Goal: Transaction & Acquisition: Purchase product/service

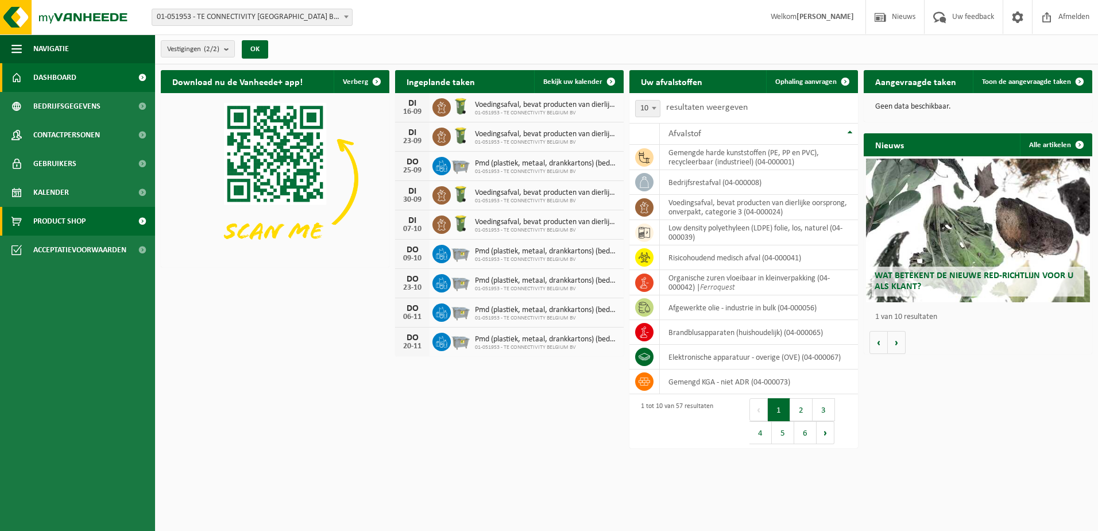
click at [85, 224] on span "Product Shop" at bounding box center [59, 221] width 52 height 29
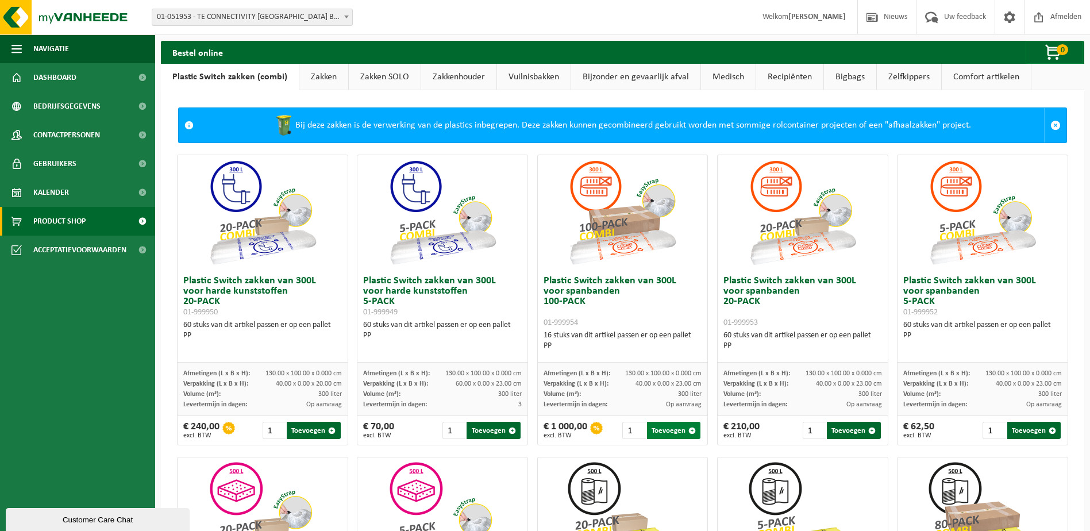
click at [678, 429] on button "Toevoegen" at bounding box center [673, 430] width 53 height 17
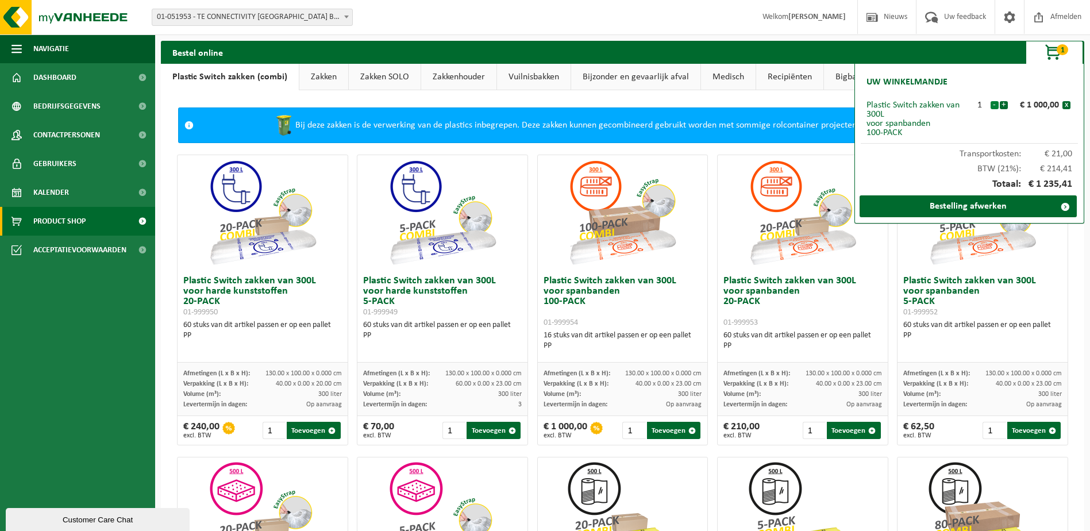
click at [993, 105] on button "-" at bounding box center [994, 105] width 8 height 8
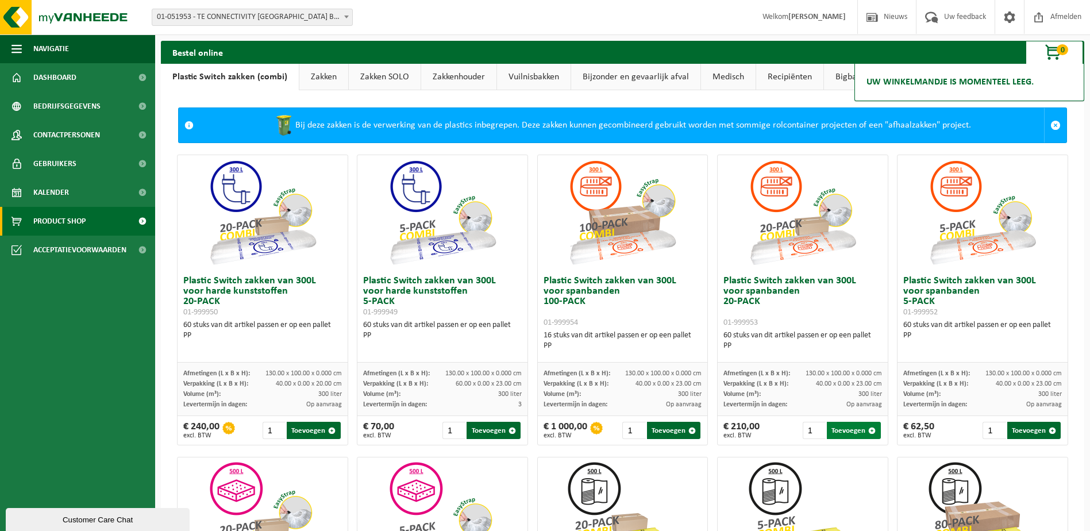
click at [846, 428] on button "Toevoegen" at bounding box center [853, 430] width 53 height 17
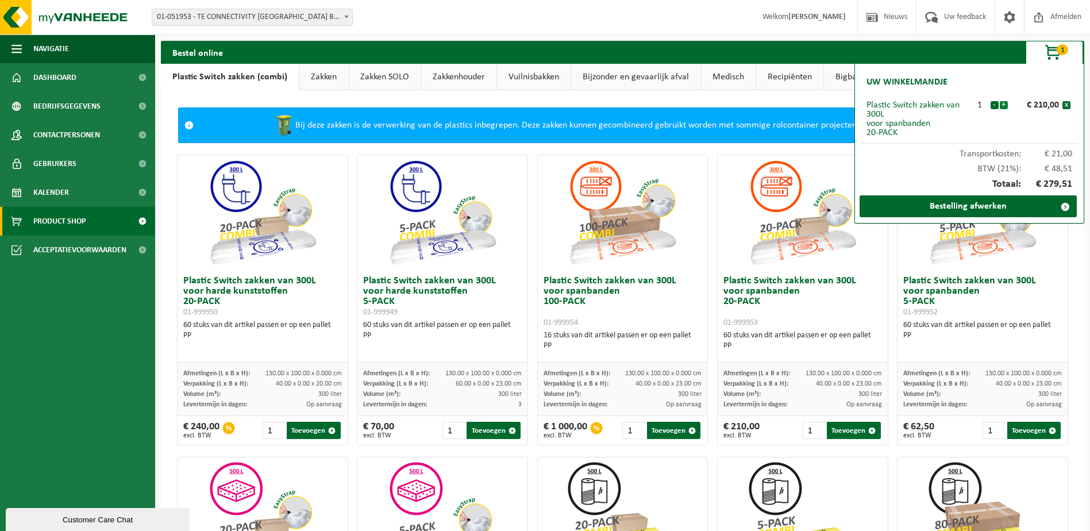
click at [1004, 105] on button "+" at bounding box center [1003, 105] width 8 height 8
click at [995, 204] on link "Bestelling afwerken" at bounding box center [967, 206] width 217 height 22
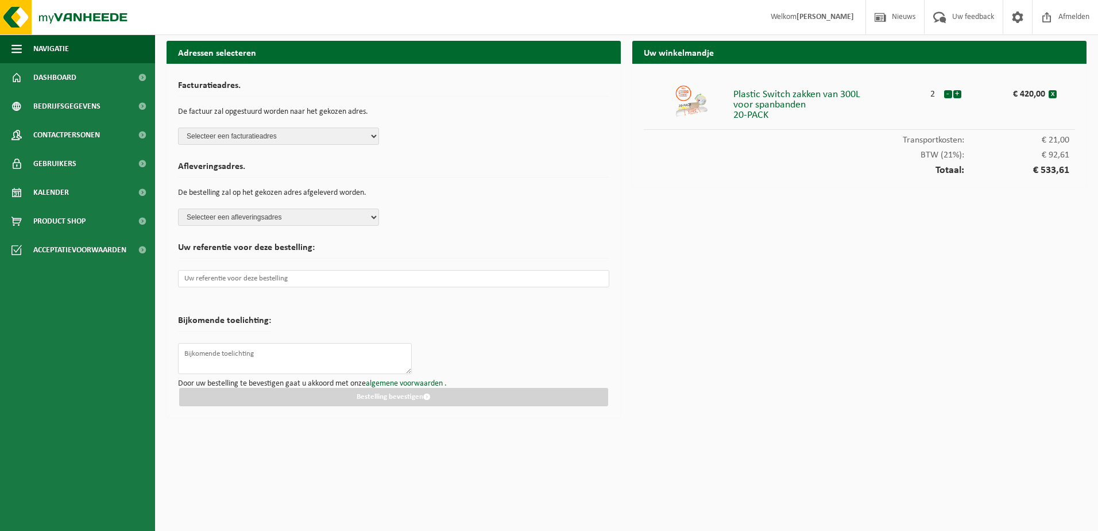
click at [334, 137] on div "Facturatieadres. De factuur zal opgestuurd worden naar het gekozen adres. Selec…" at bounding box center [393, 110] width 431 height 70
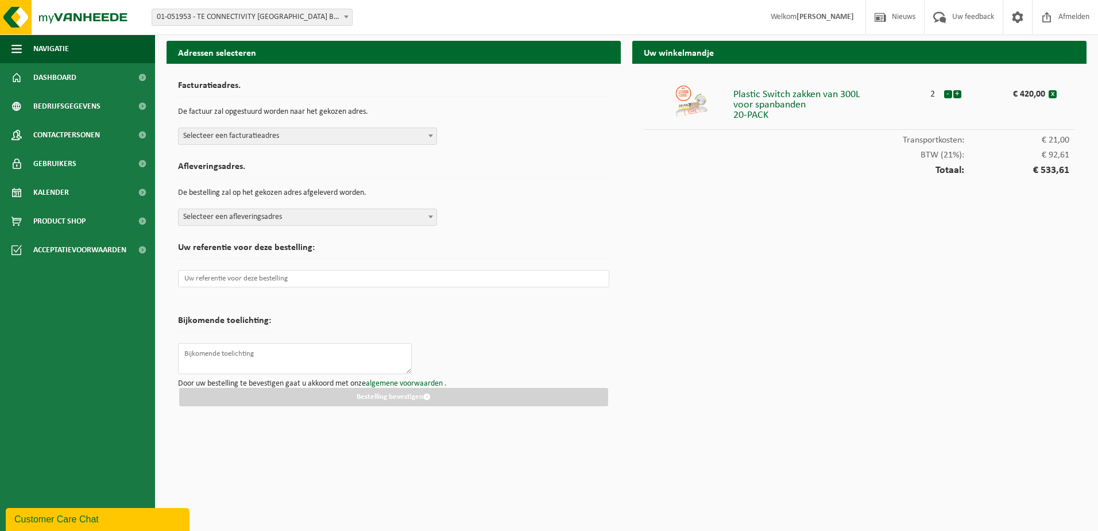
click at [431, 134] on b at bounding box center [431, 135] width 5 height 3
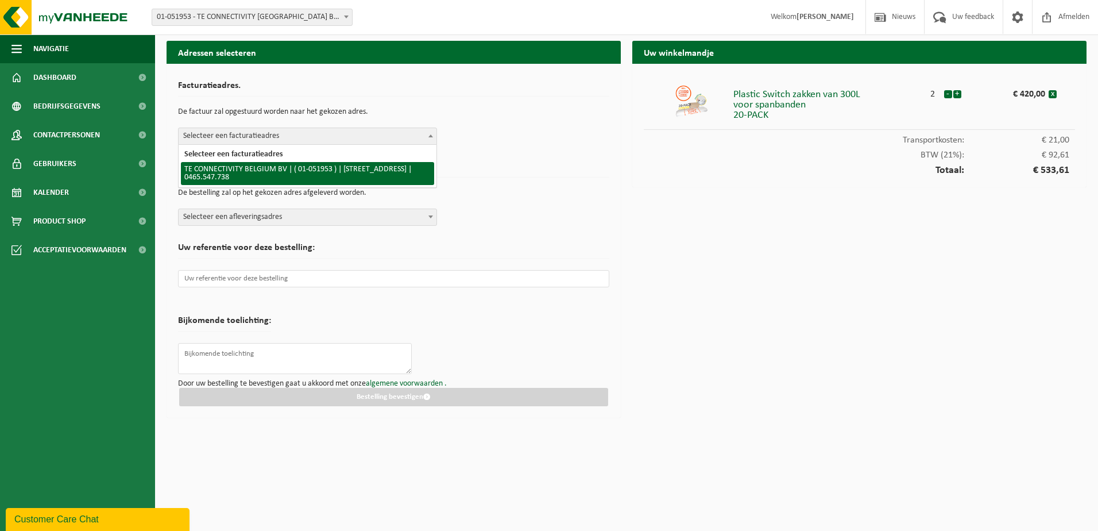
select select "253"
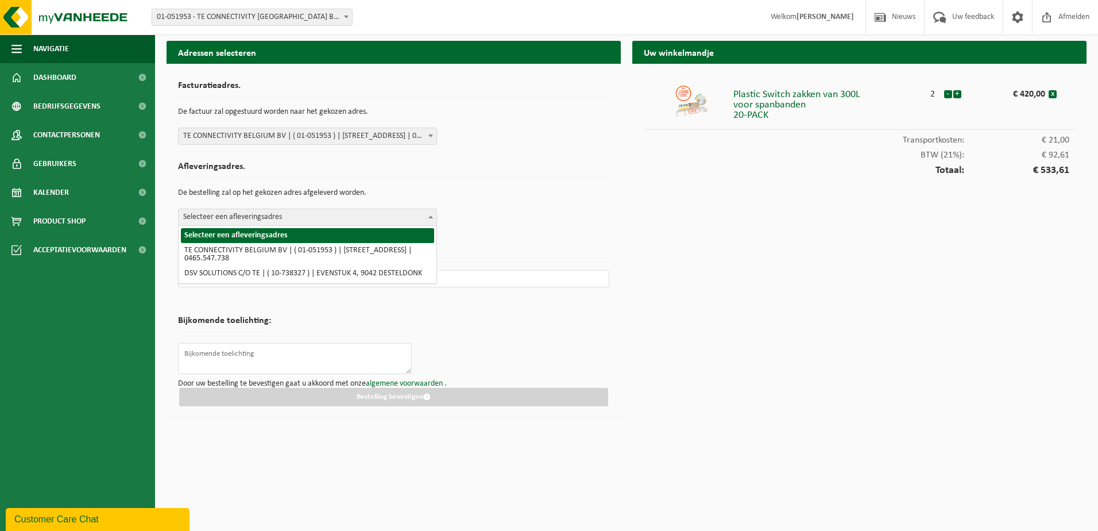
click at [430, 218] on b at bounding box center [431, 216] width 5 height 3
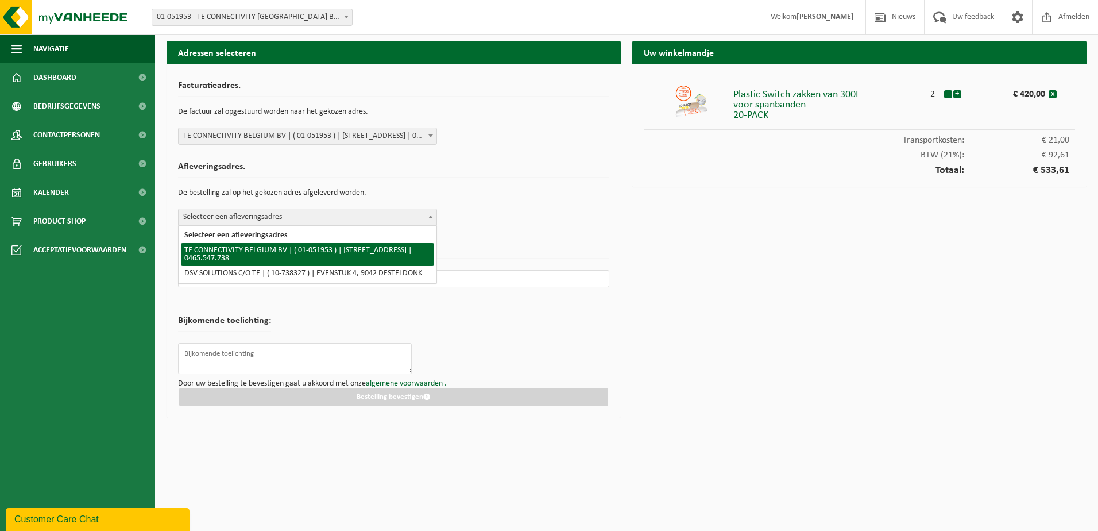
select select "253"
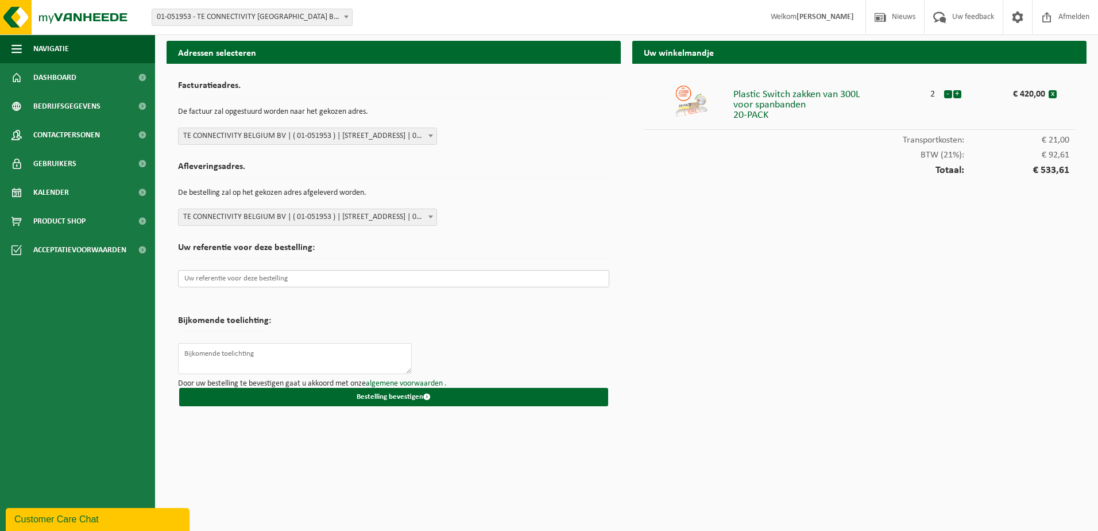
click at [421, 283] on input "text" at bounding box center [393, 278] width 431 height 17
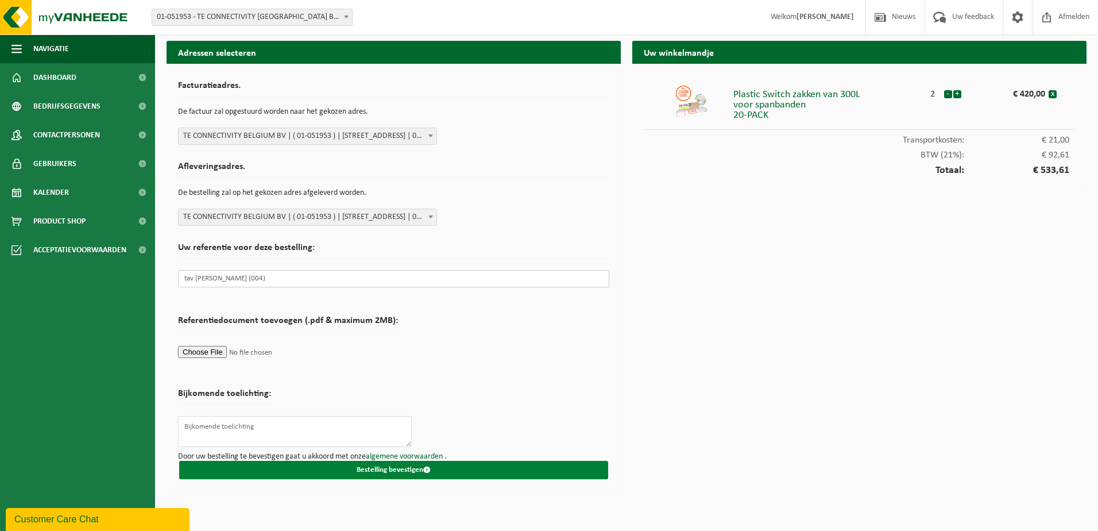
type input "tav [PERSON_NAME] (004)"
click at [377, 470] on button "Bestelling bevestigen" at bounding box center [393, 470] width 429 height 18
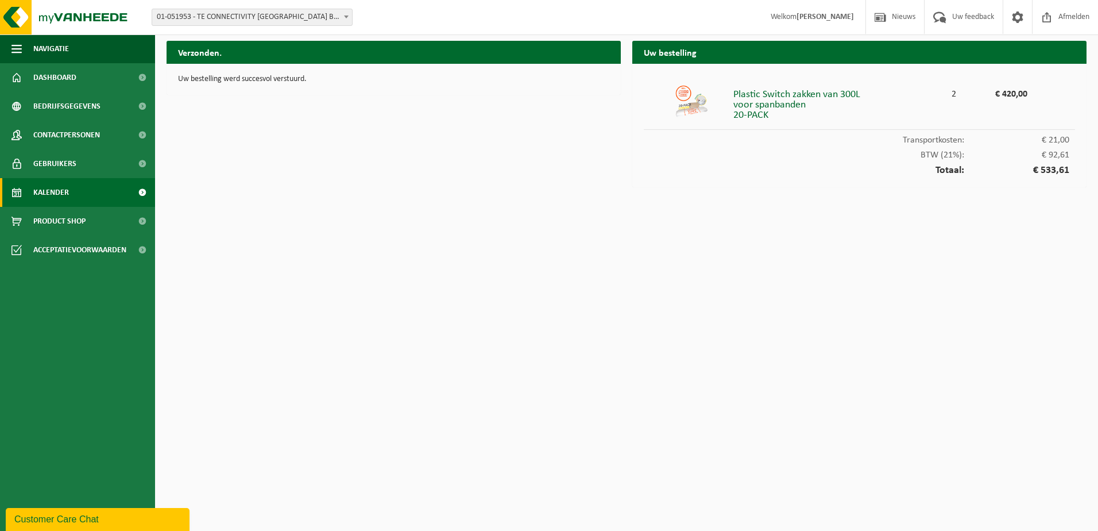
click at [71, 194] on link "Kalender" at bounding box center [77, 192] width 155 height 29
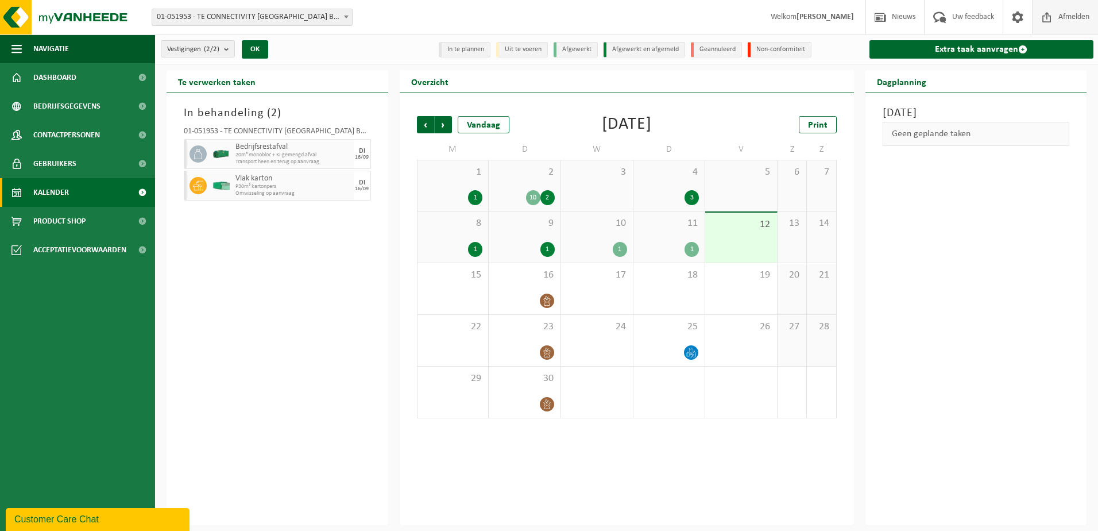
click at [1067, 9] on span "Afmelden" at bounding box center [1074, 17] width 37 height 34
